Goal: Task Accomplishment & Management: Manage account settings

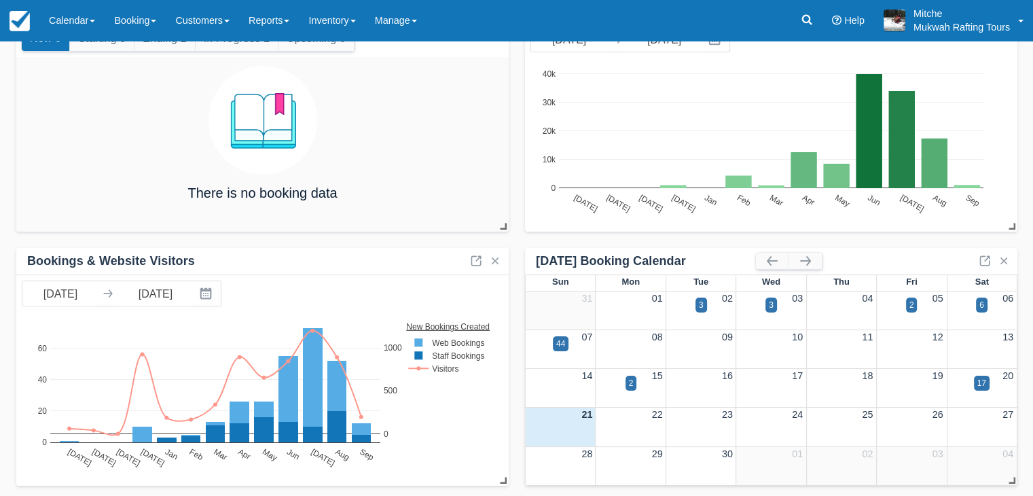
scroll to position [116, 0]
click at [77, 14] on link "Calendar" at bounding box center [71, 20] width 65 height 41
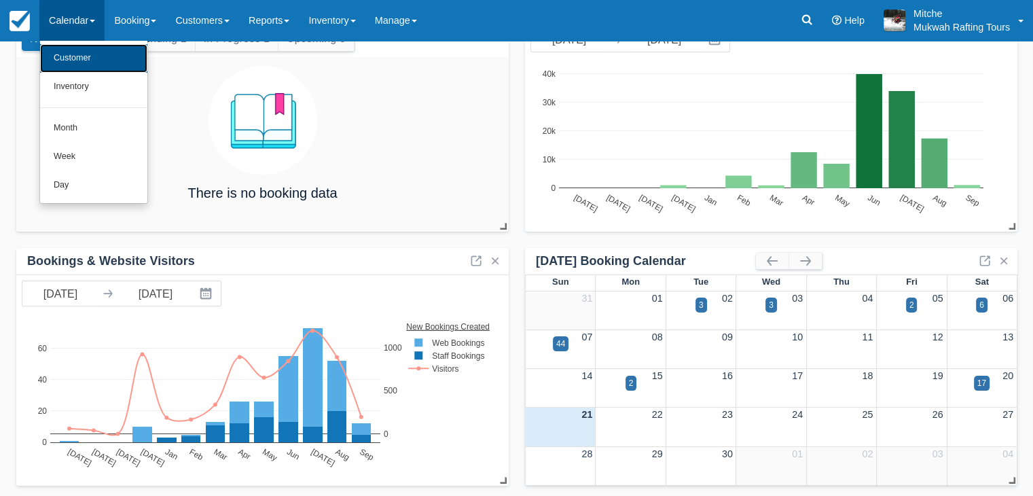
click at [82, 44] on link "Customer" at bounding box center [93, 58] width 107 height 29
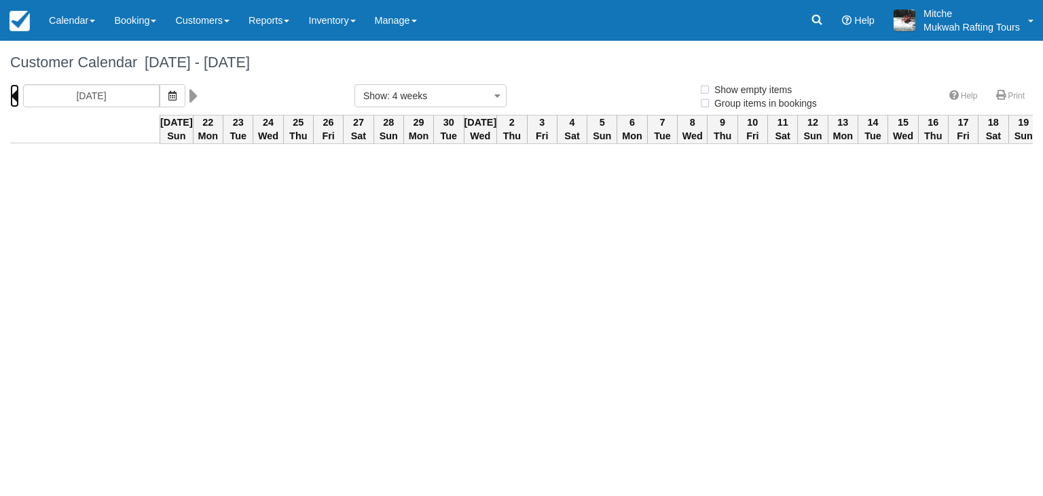
click at [14, 99] on icon at bounding box center [14, 95] width 9 height 23
type input "08/24/25"
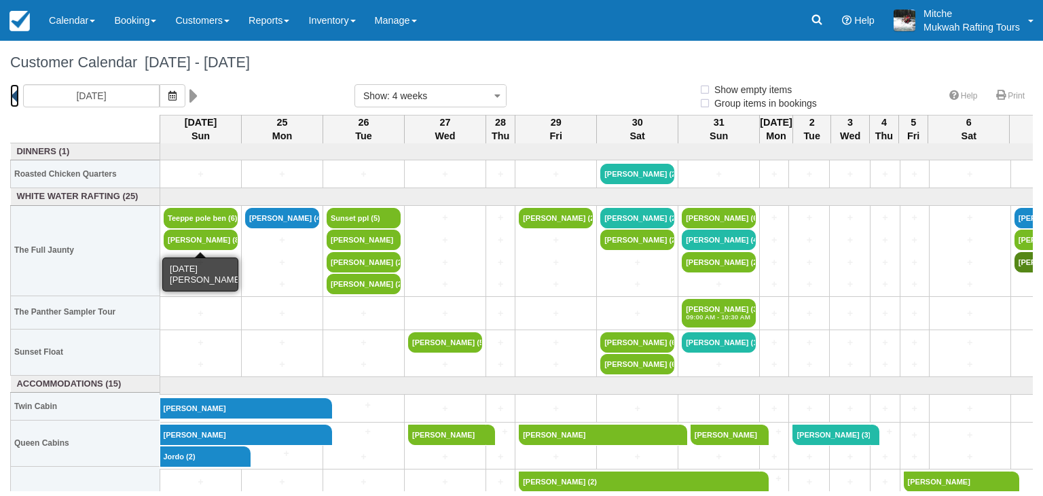
select select
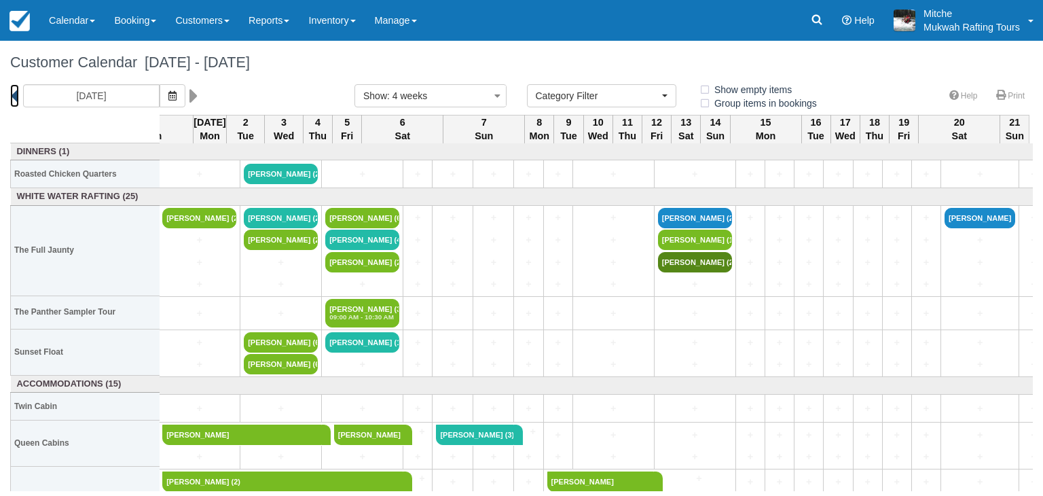
scroll to position [0, 569]
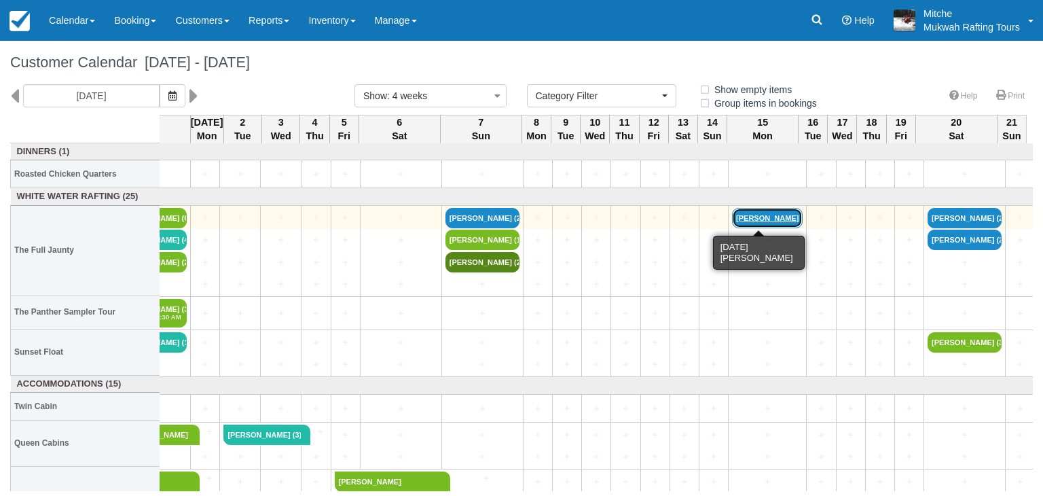
click at [776, 215] on link "[PERSON_NAME]" at bounding box center [767, 218] width 71 height 20
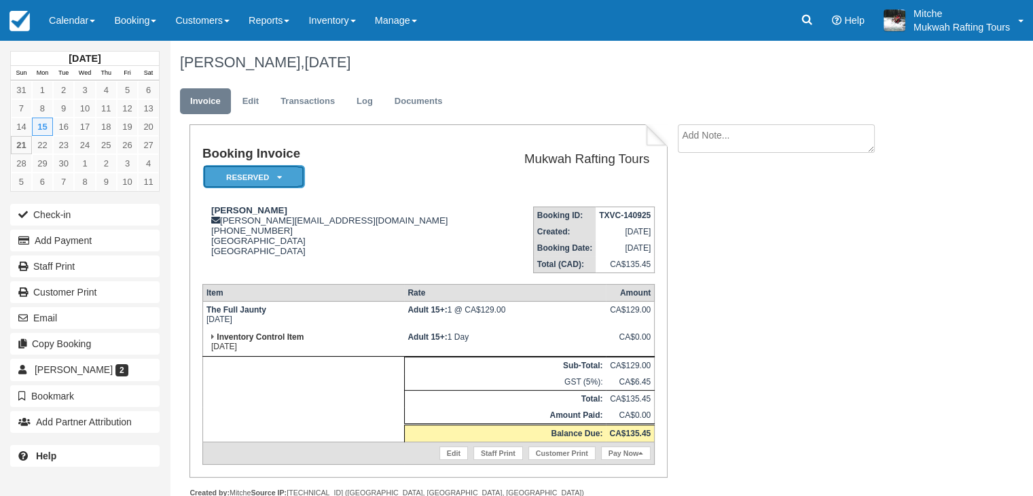
click at [254, 183] on em "Reserved" at bounding box center [254, 177] width 102 height 24
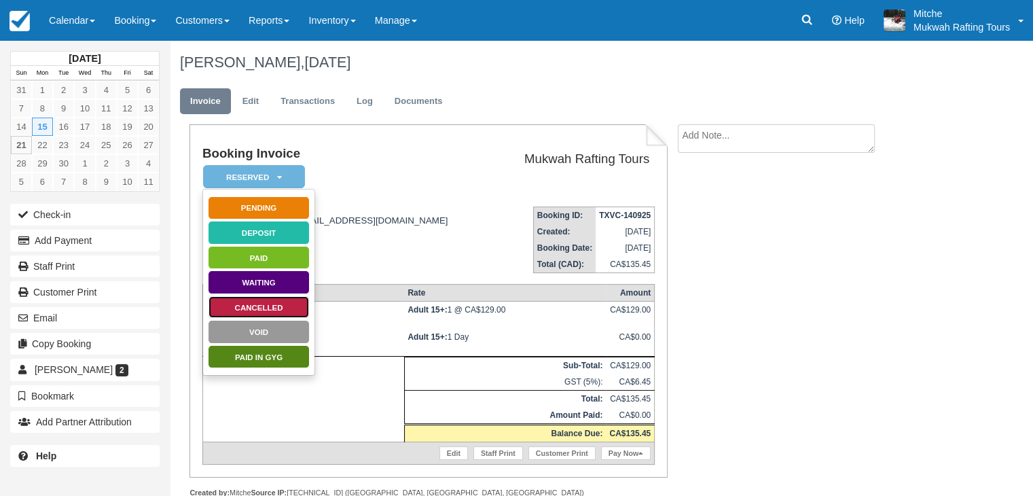
click at [276, 310] on link "Cancelled" at bounding box center [259, 307] width 102 height 24
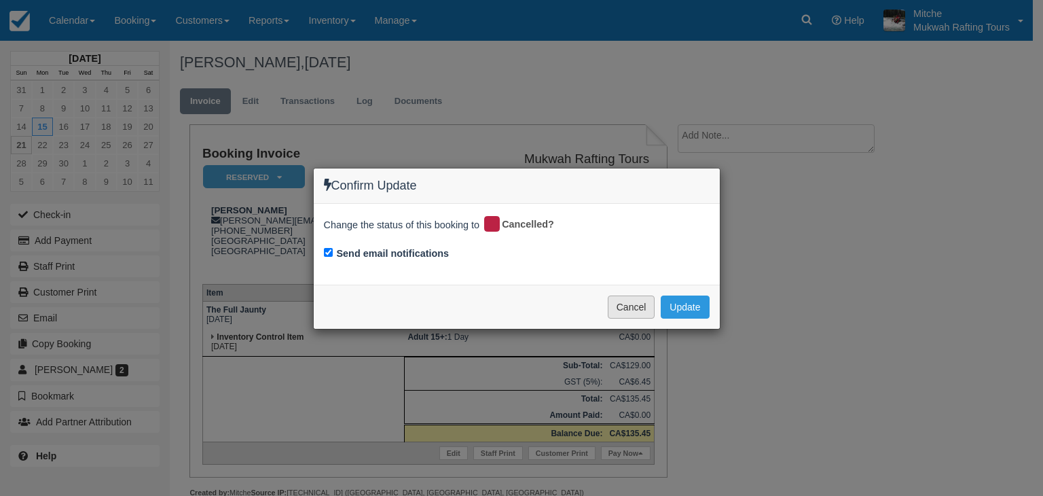
click at [616, 315] on button "Cancel" at bounding box center [632, 306] width 48 height 23
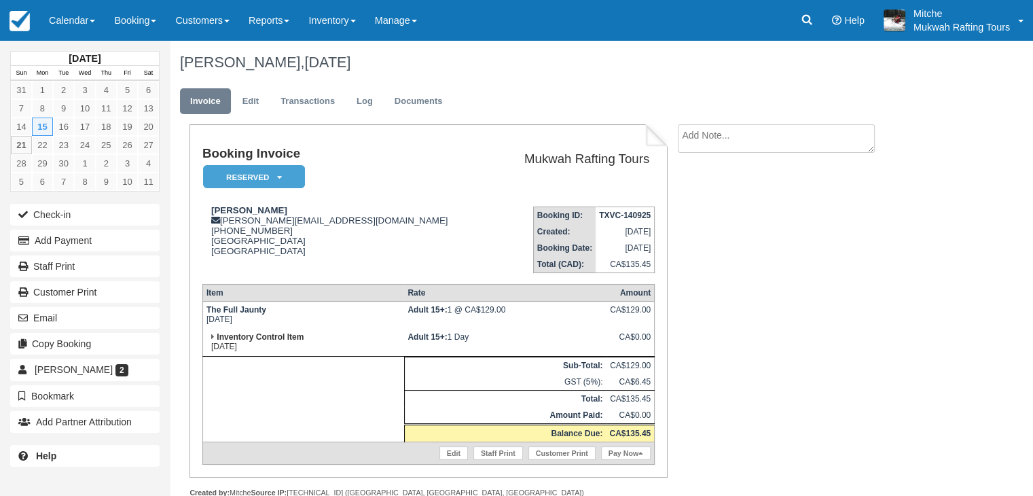
click at [342, 263] on td "Andrew wallace andrew.wallace34@gmail.com 1 (403) 597-0398 Alberta Canada" at bounding box center [347, 234] width 291 height 77
click at [307, 103] on link "Transactions" at bounding box center [307, 101] width 75 height 26
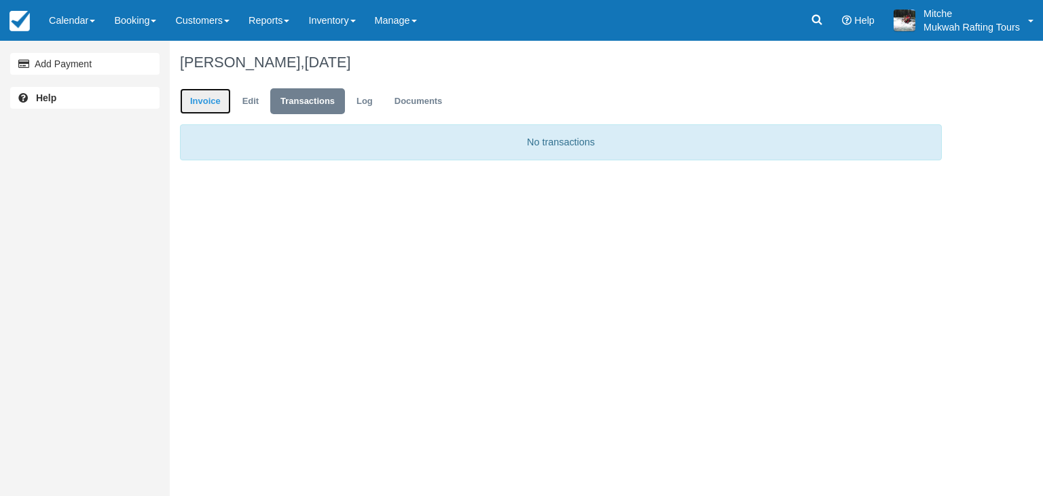
click at [208, 105] on link "Invoice" at bounding box center [205, 101] width 51 height 26
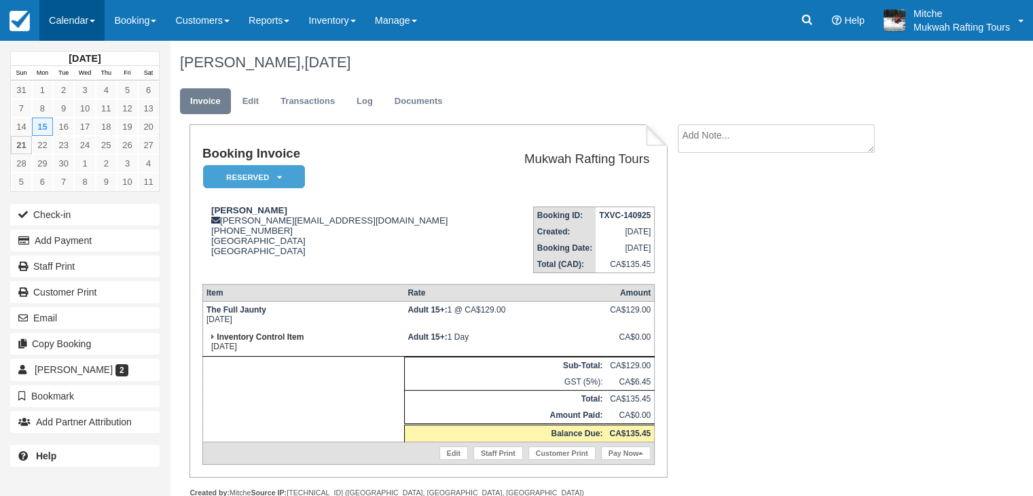
click at [73, 29] on link "Calendar" at bounding box center [71, 20] width 65 height 41
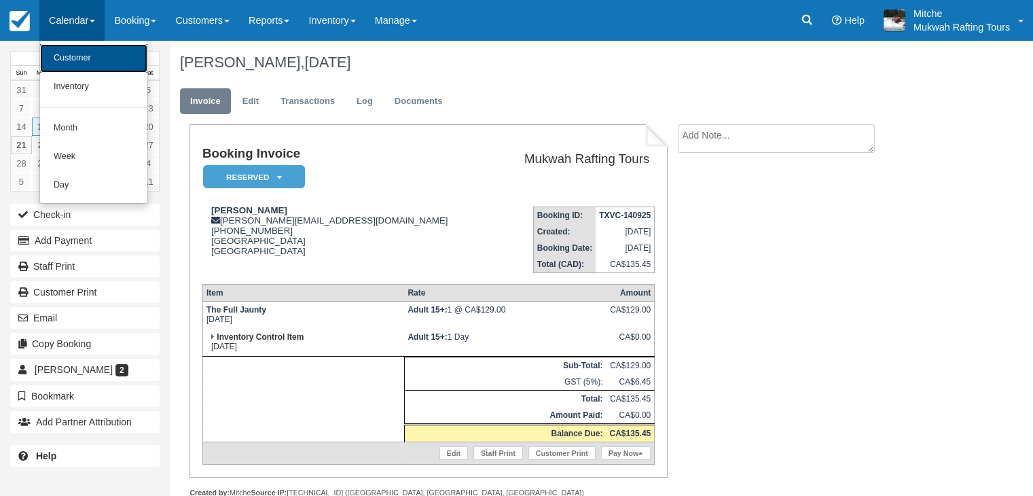
click at [106, 56] on link "Customer" at bounding box center [93, 58] width 107 height 29
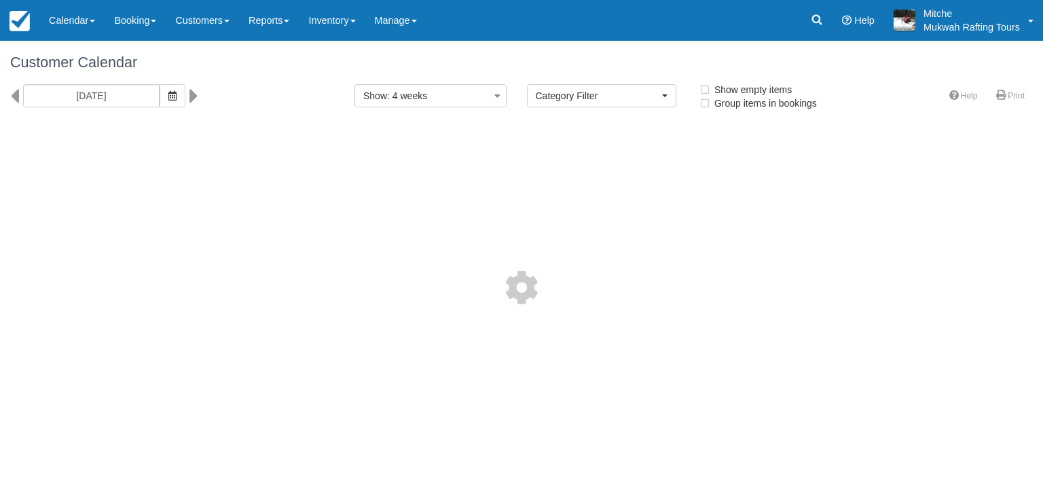
select select
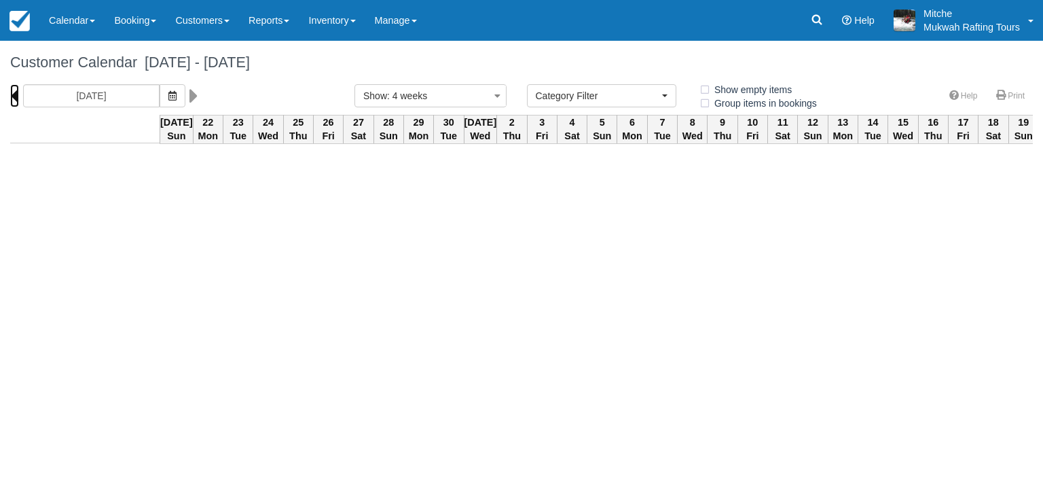
click at [15, 94] on icon at bounding box center [14, 95] width 9 height 23
type input "[DATE]"
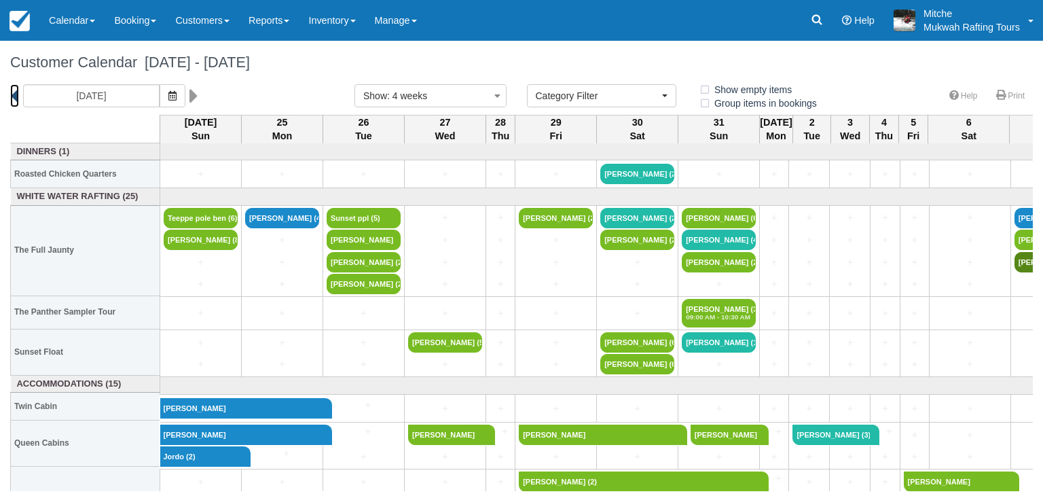
scroll to position [0, 569]
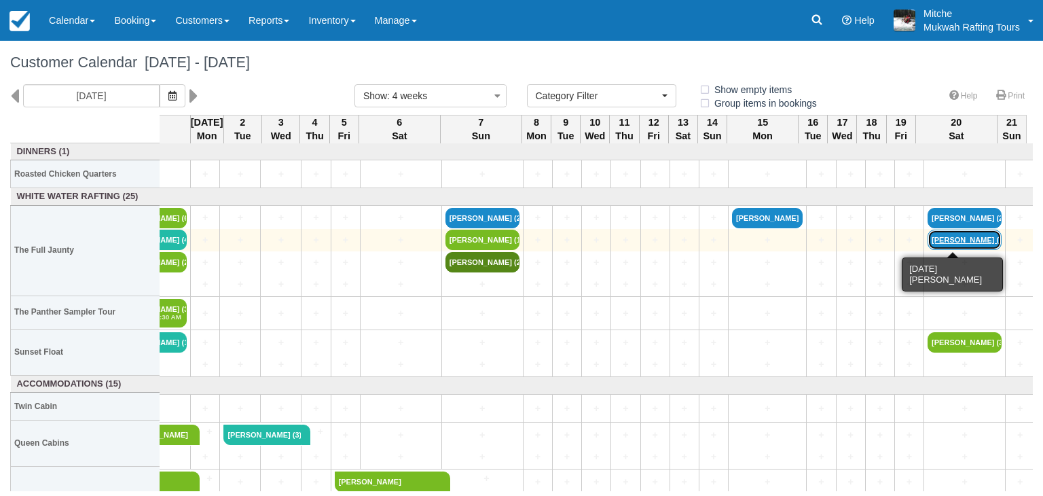
click at [957, 242] on link "[PERSON_NAME] (2)" at bounding box center [964, 239] width 74 height 20
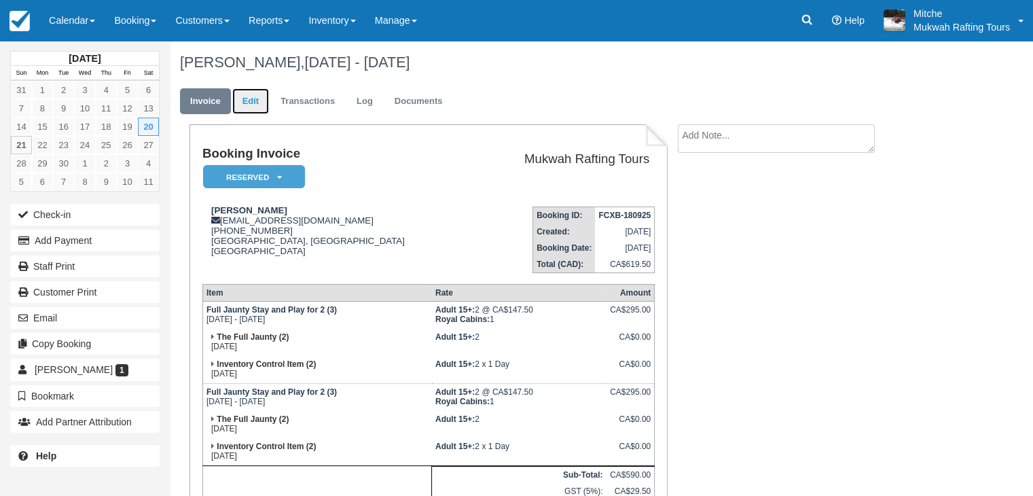
click at [254, 91] on link "Edit" at bounding box center [250, 101] width 37 height 26
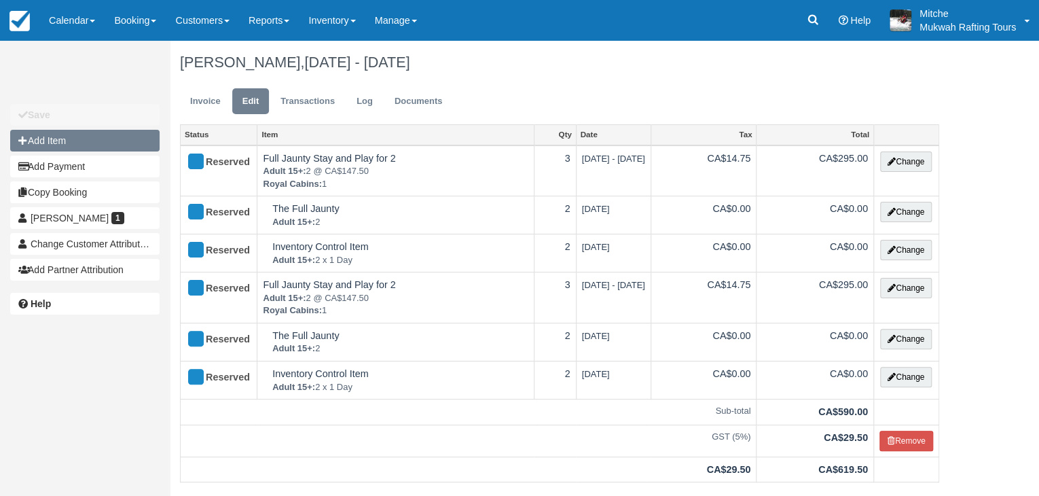
click at [45, 140] on button "Add Item" at bounding box center [84, 141] width 149 height 22
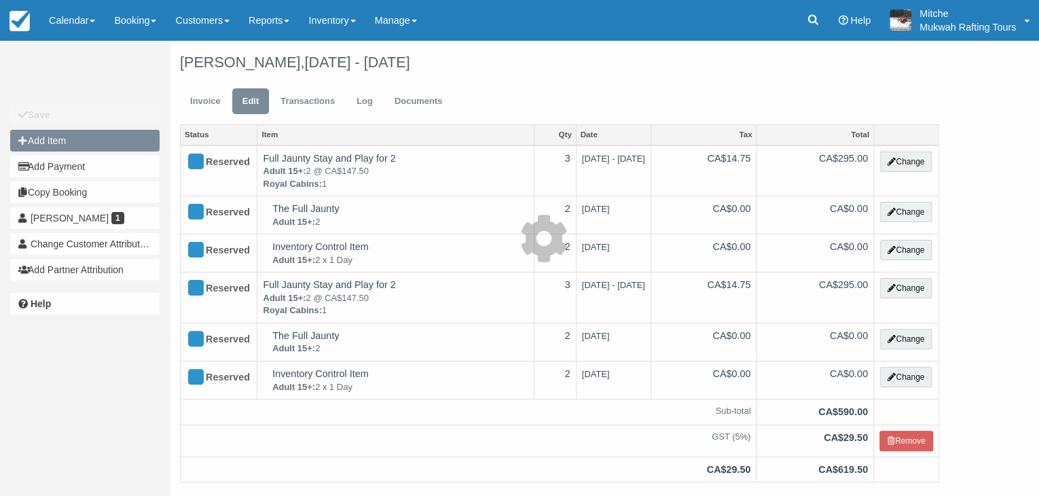
type input "0.00"
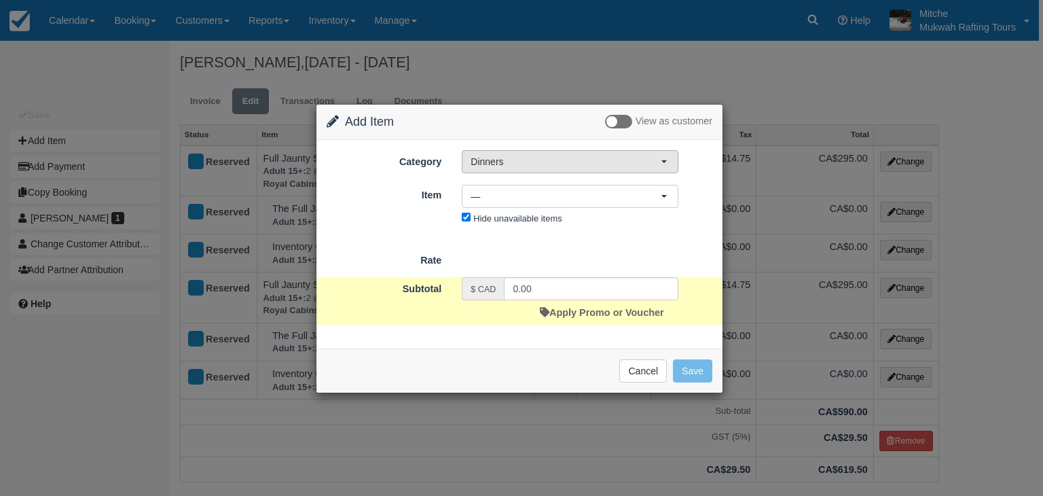
click at [524, 150] on button "Dinners" at bounding box center [570, 161] width 217 height 23
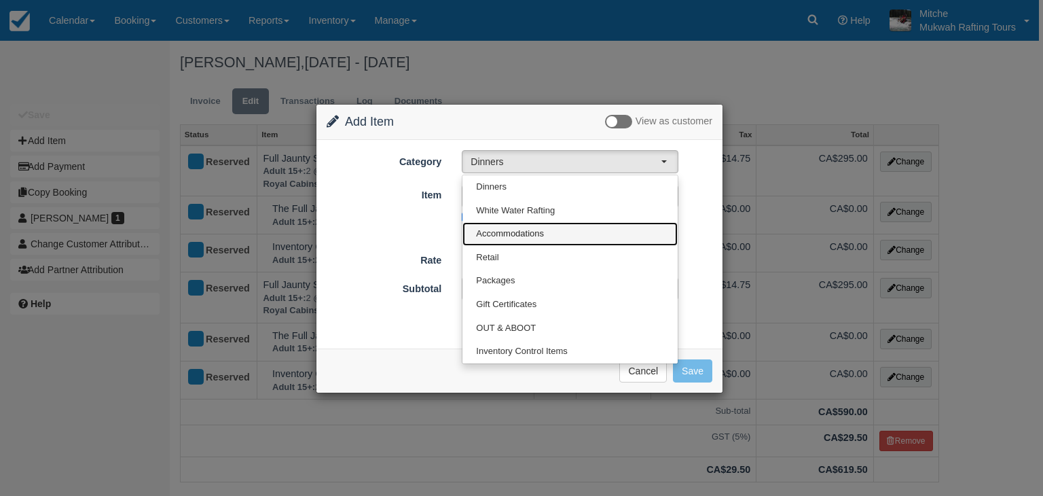
click at [525, 235] on span "Accommodations" at bounding box center [510, 233] width 68 height 13
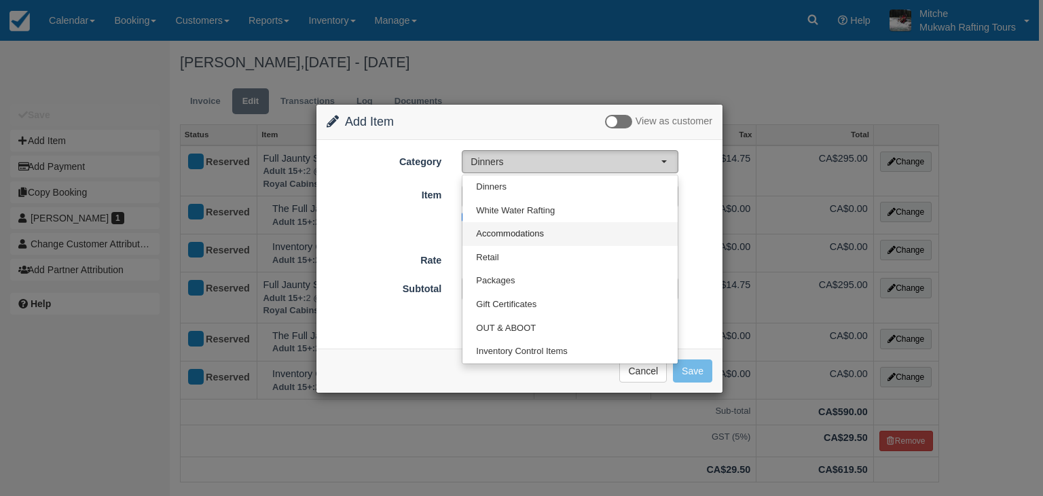
select select "5"
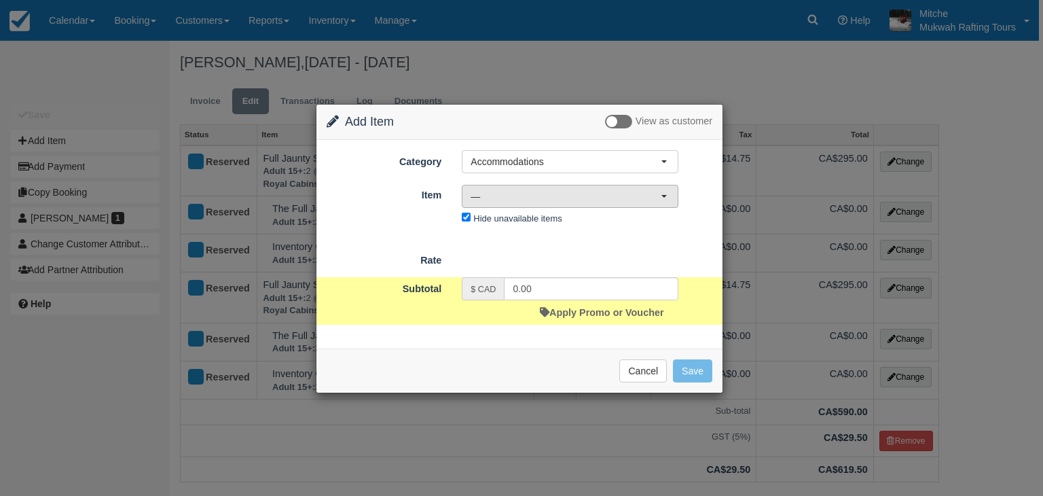
click at [528, 195] on span "—" at bounding box center [565, 196] width 190 height 14
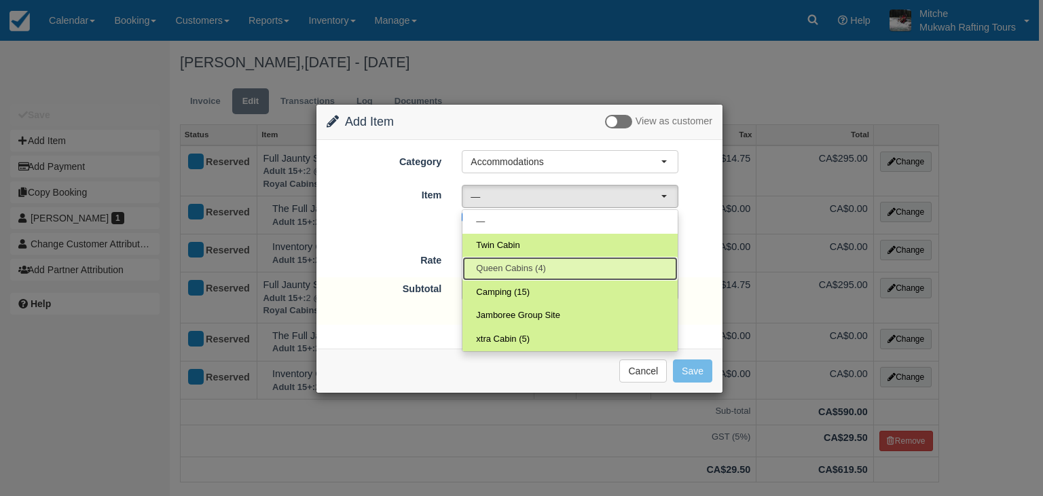
click at [540, 270] on span "Queen Cabins (4)" at bounding box center [511, 268] width 70 height 13
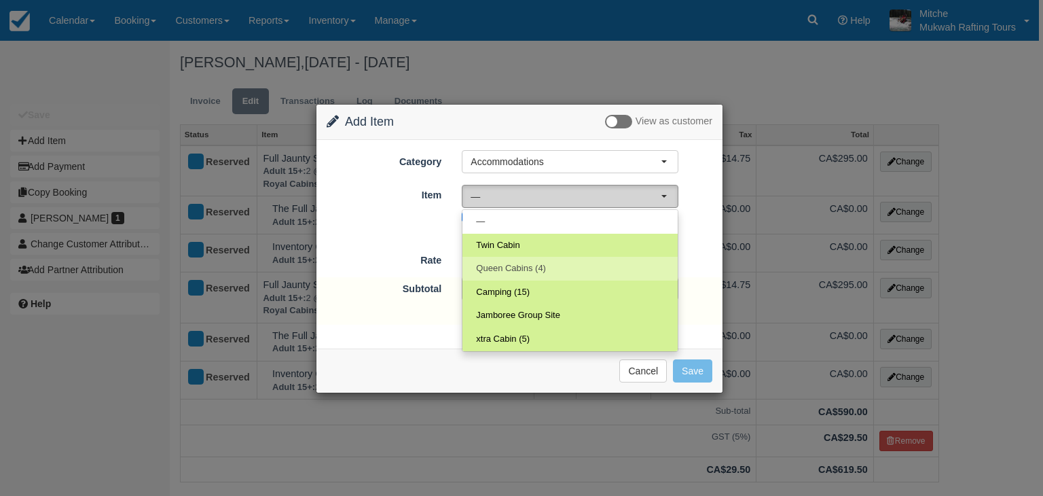
select select "17"
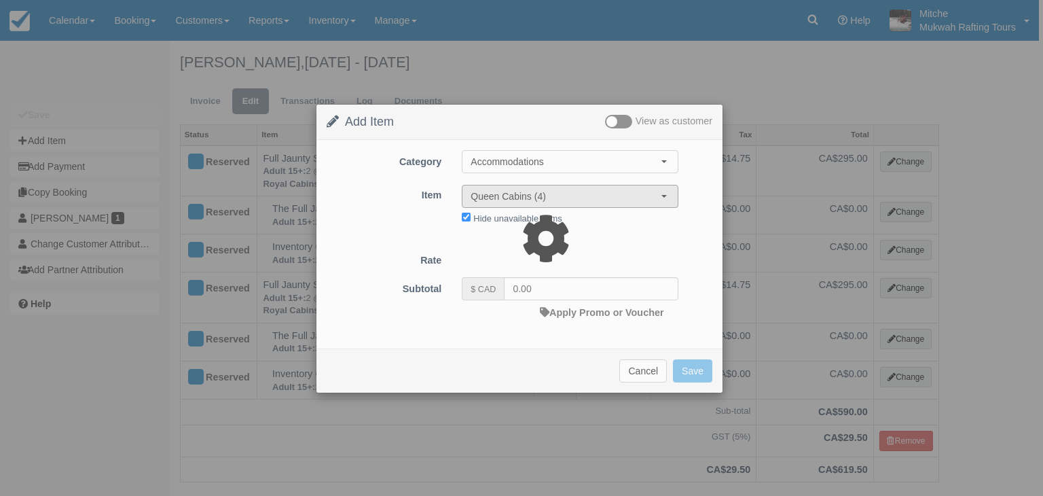
type input "65.00"
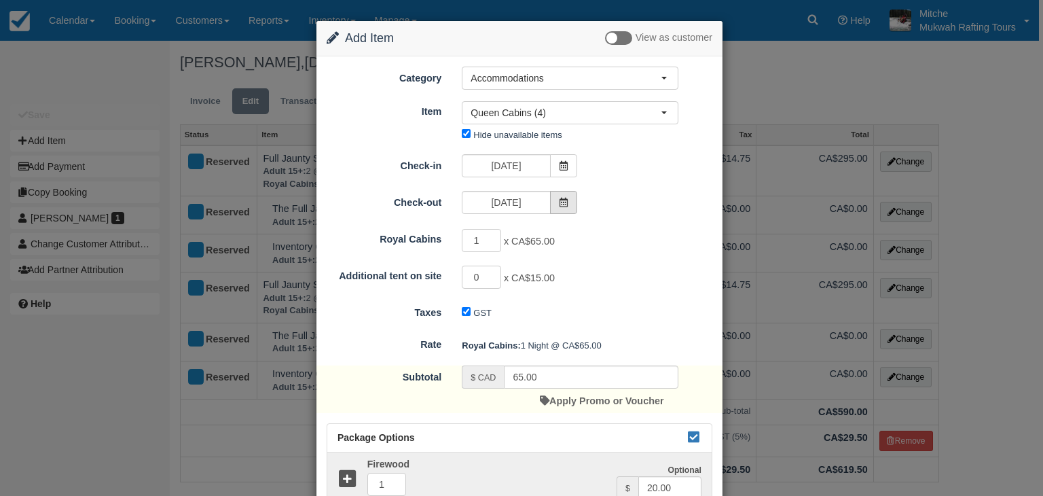
click at [554, 205] on span at bounding box center [563, 202] width 27 height 23
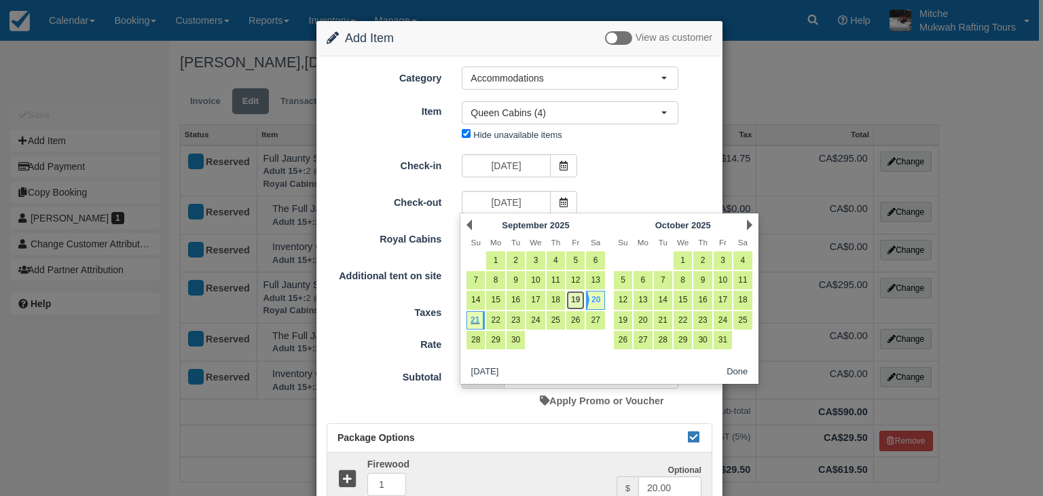
click at [576, 299] on link "19" at bounding box center [575, 300] width 18 height 18
type input "09/19/25"
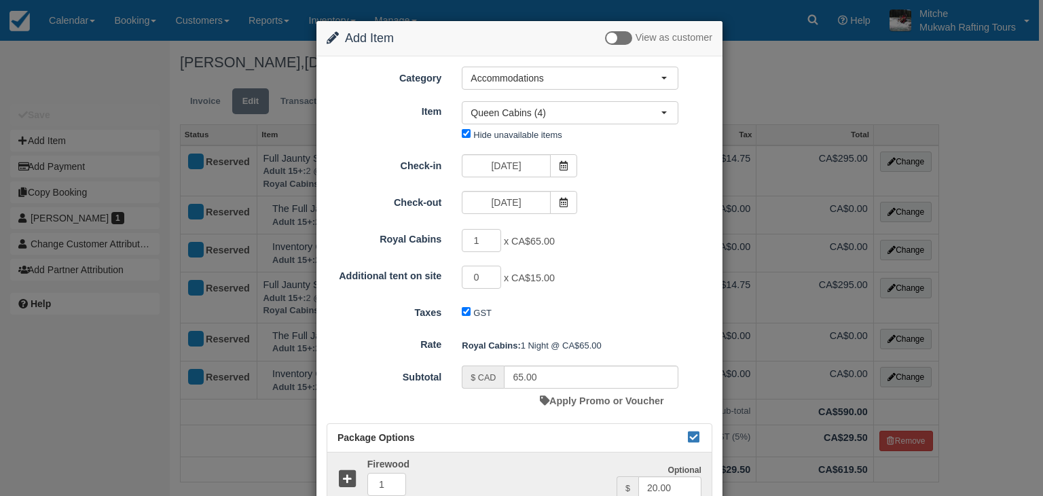
type input "0.00"
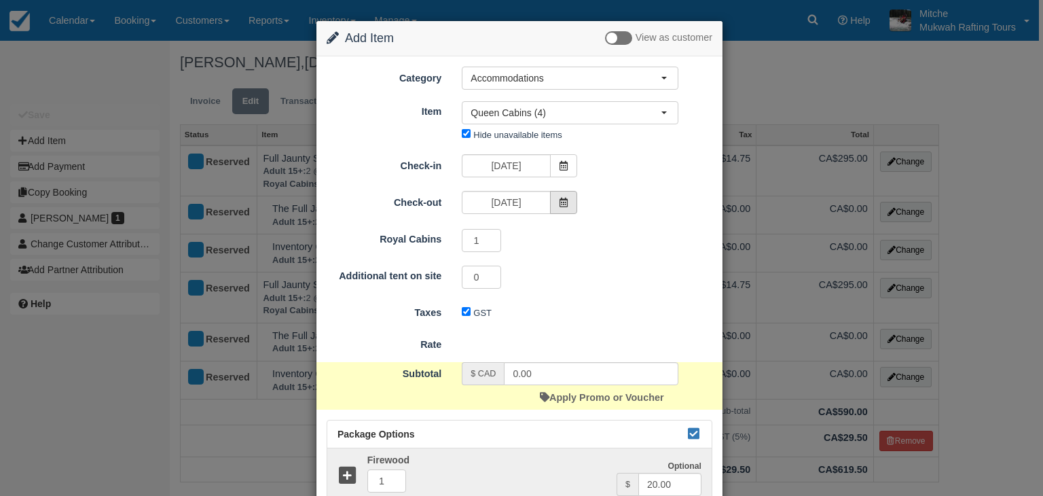
click at [559, 206] on span at bounding box center [563, 202] width 27 height 23
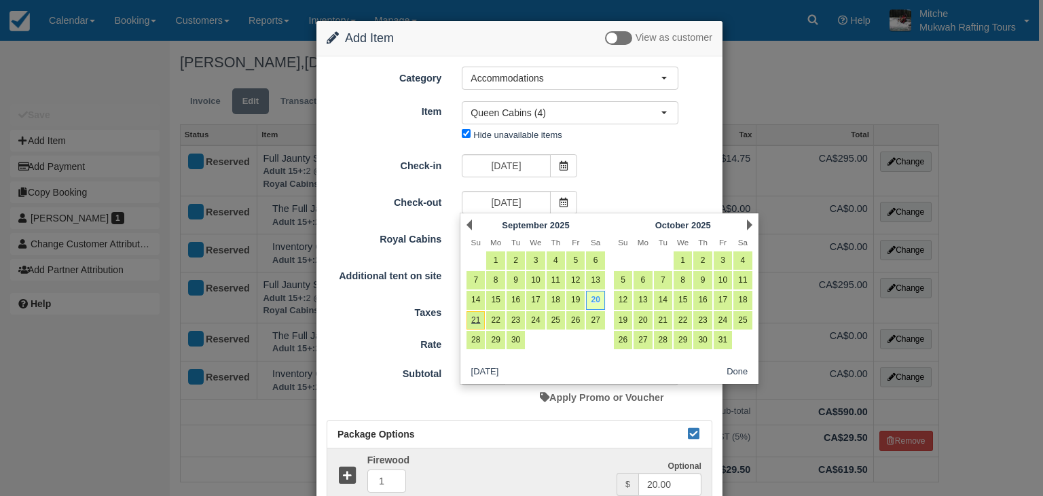
click at [557, 177] on div "09/20/25" at bounding box center [518, 167] width 135 height 26
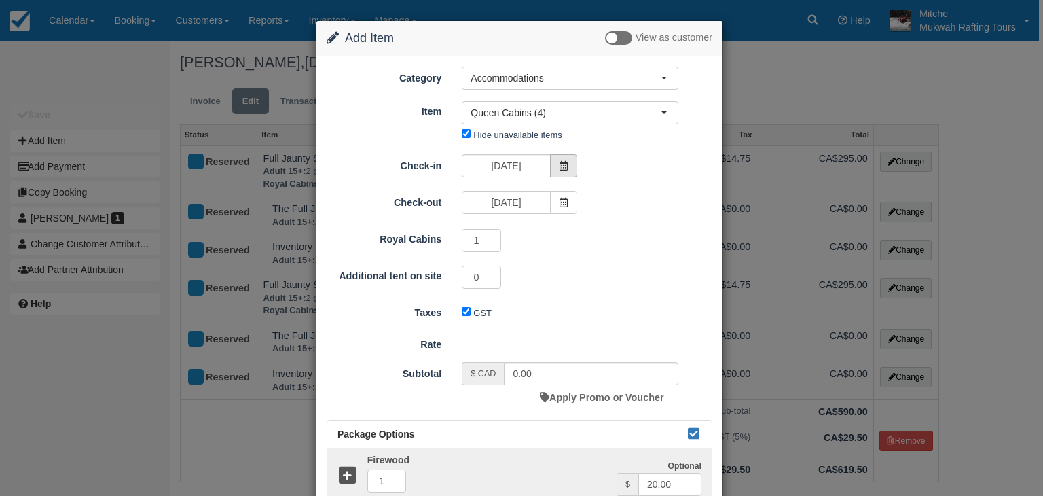
click at [557, 174] on span at bounding box center [563, 165] width 27 height 23
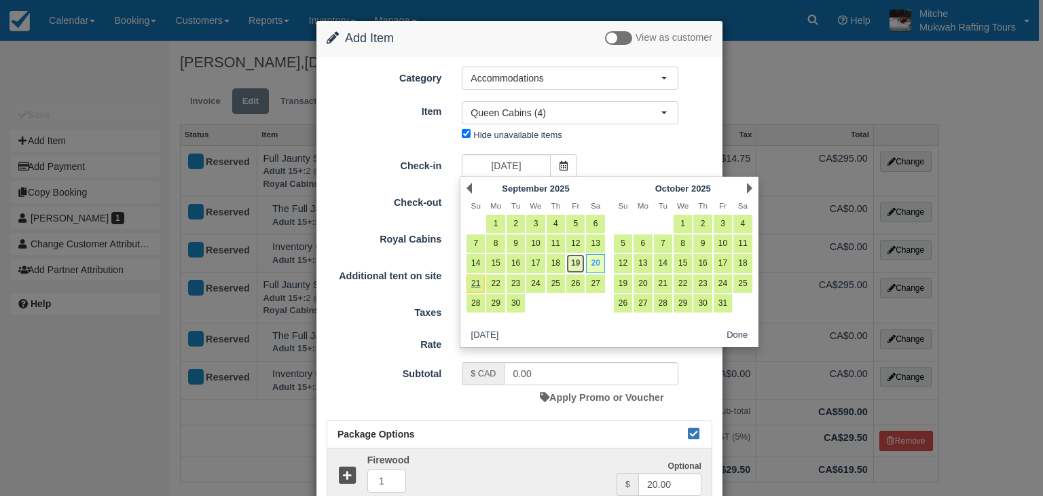
click at [573, 266] on link "19" at bounding box center [575, 263] width 18 height 18
type input "09/19/25"
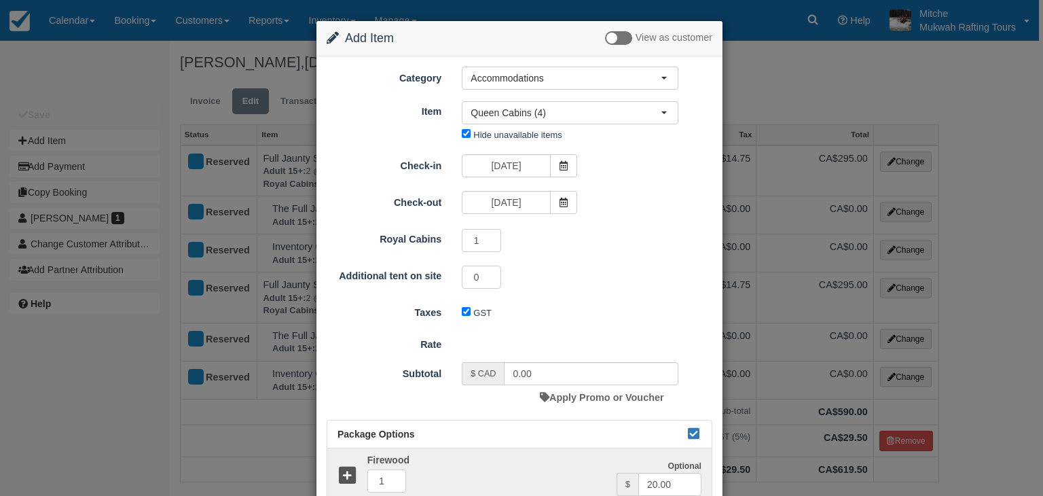
type input "65.00"
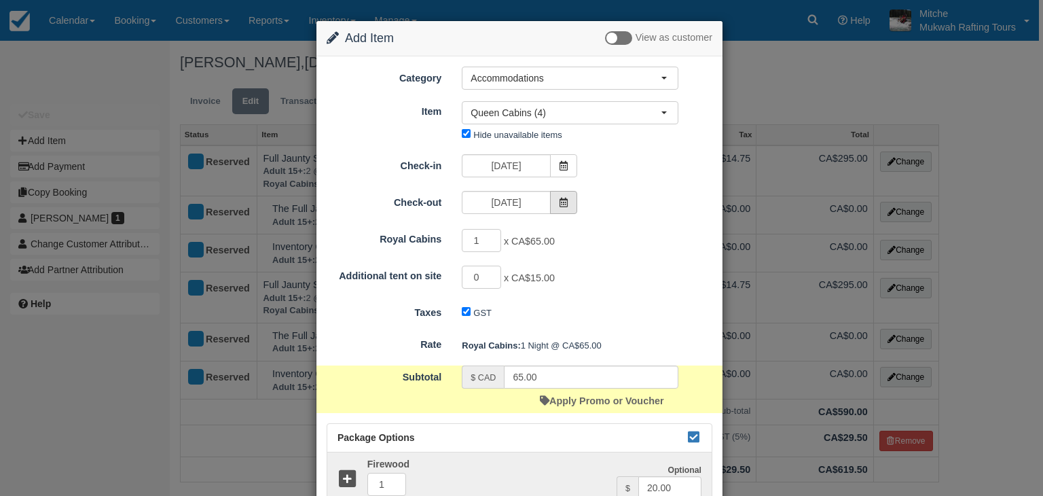
click at [561, 204] on icon at bounding box center [564, 203] width 10 height 10
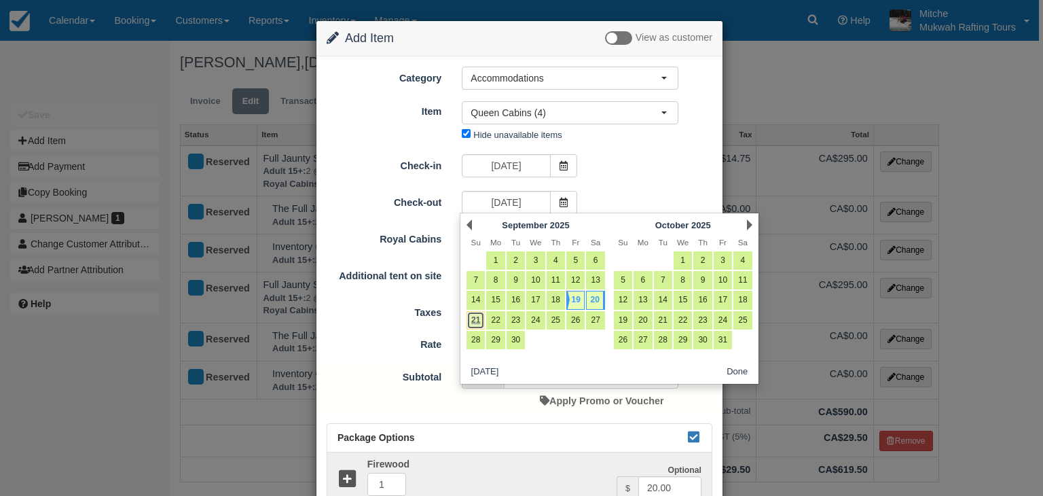
click at [475, 321] on link "21" at bounding box center [475, 320] width 18 height 18
type input "[DATE]"
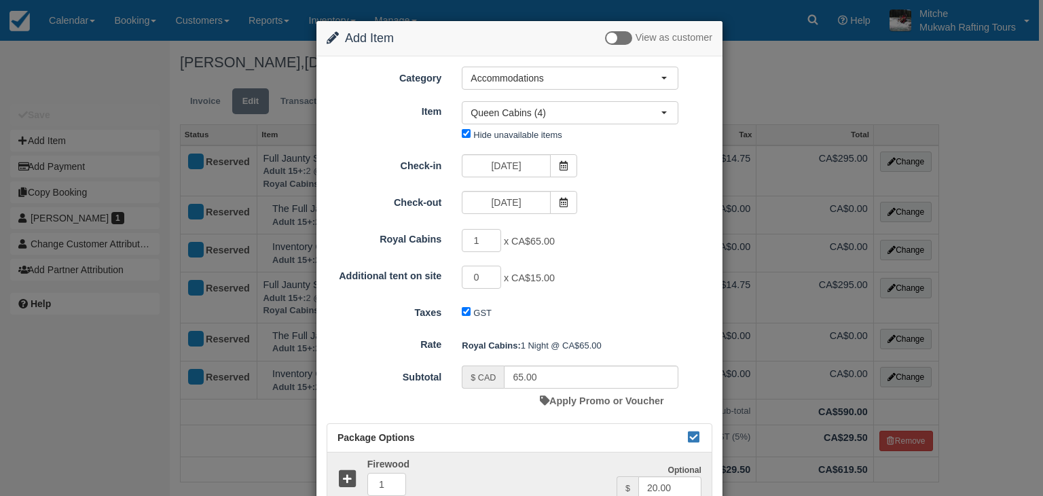
type input "130.00"
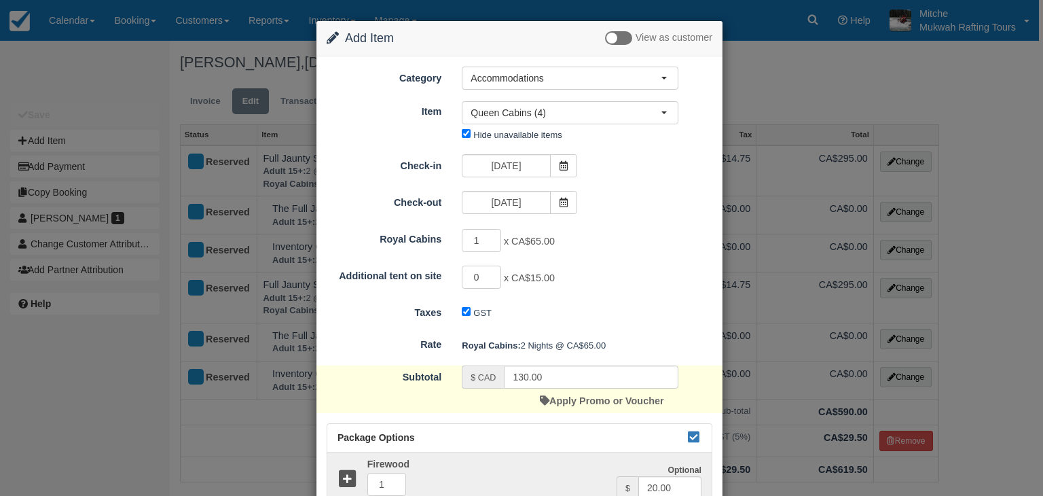
scroll to position [149, 0]
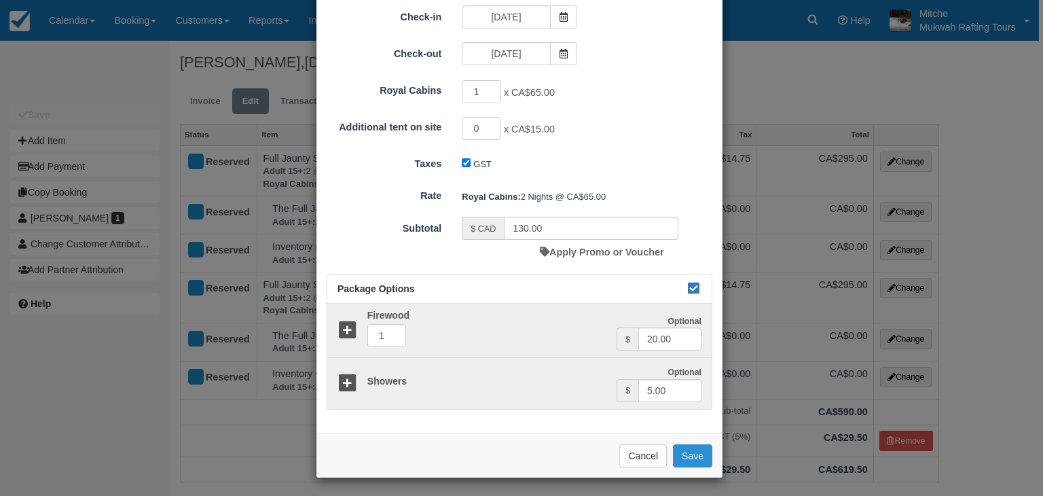
click at [697, 449] on button "Save" at bounding box center [692, 455] width 39 height 23
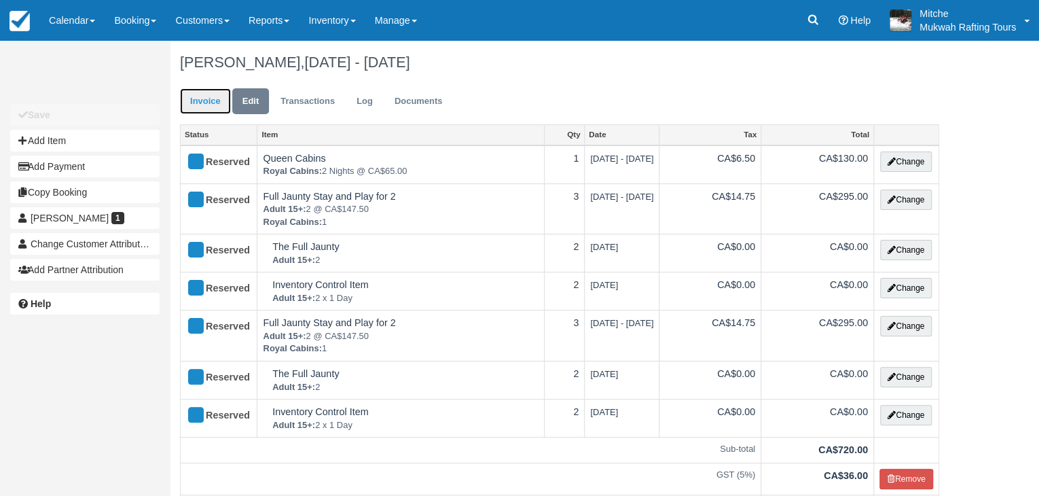
click at [205, 97] on link "Invoice" at bounding box center [205, 101] width 51 height 26
